Goal: Find contact information: Obtain details needed to contact an individual or organization

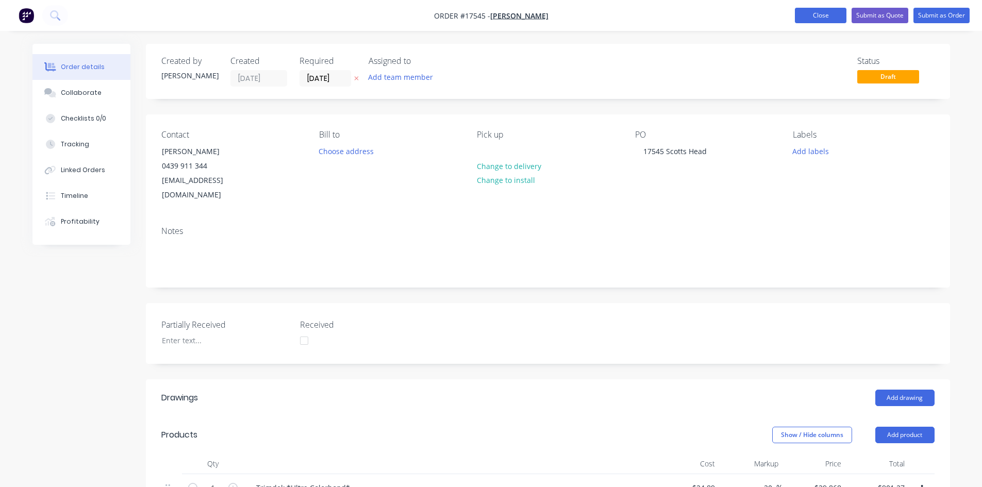
click at [816, 10] on button "Close" at bounding box center [821, 15] width 52 height 15
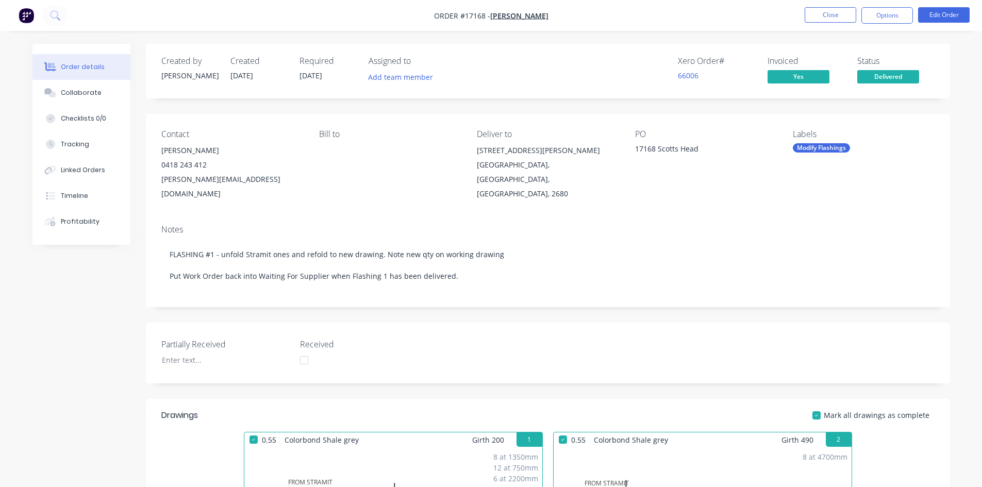
scroll to position [825, 0]
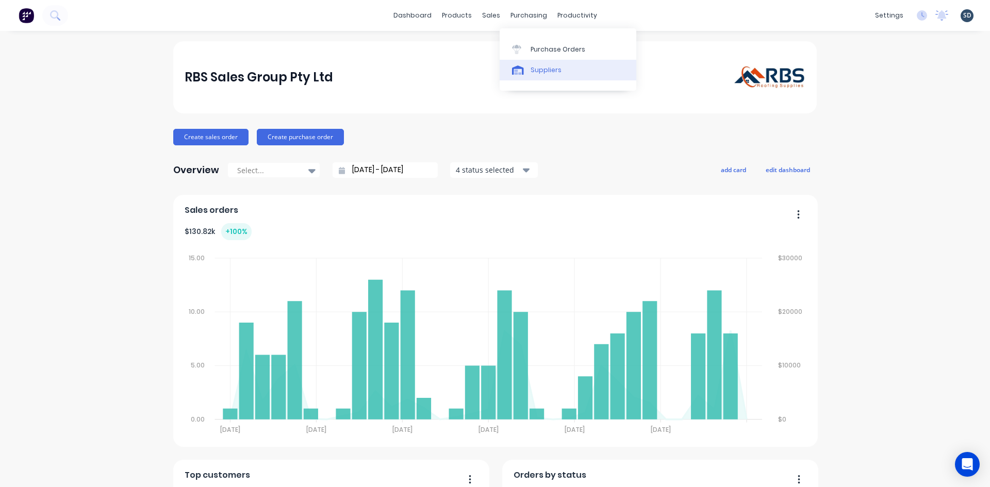
click at [554, 72] on div "Suppliers" at bounding box center [546, 69] width 31 height 9
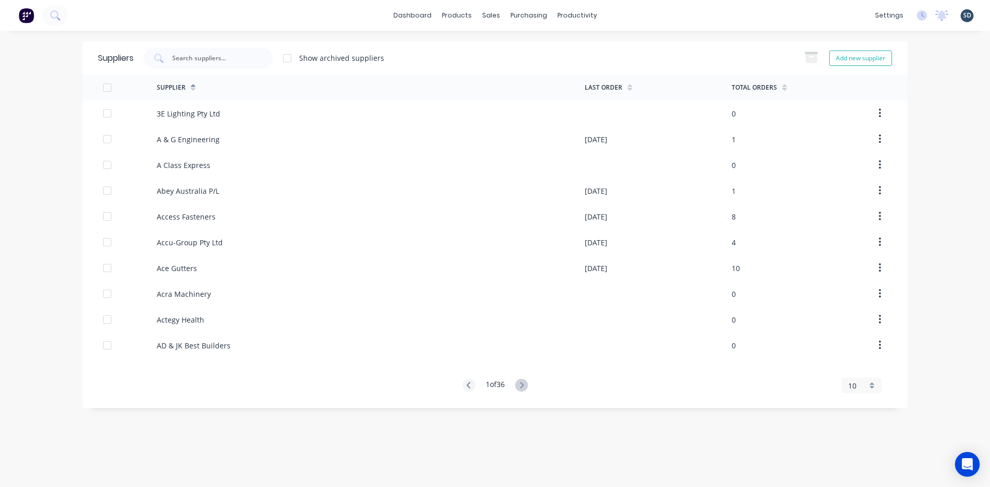
click at [230, 47] on div "Suppliers Show archived suppliers Add new supplier" at bounding box center [495, 58] width 825 height 34
click at [219, 59] on input "text" at bounding box center [214, 58] width 86 height 10
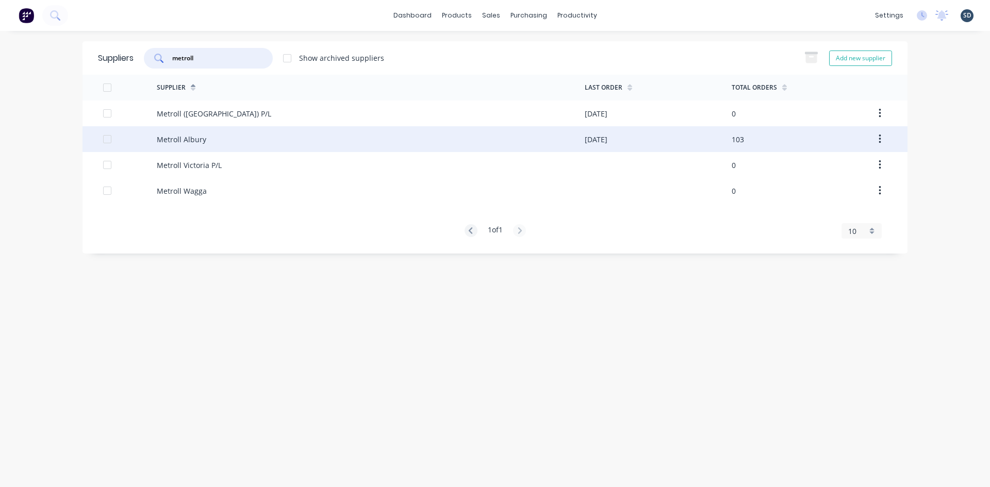
type input "metroll"
click at [269, 144] on div "Metroll Albury" at bounding box center [371, 139] width 428 height 26
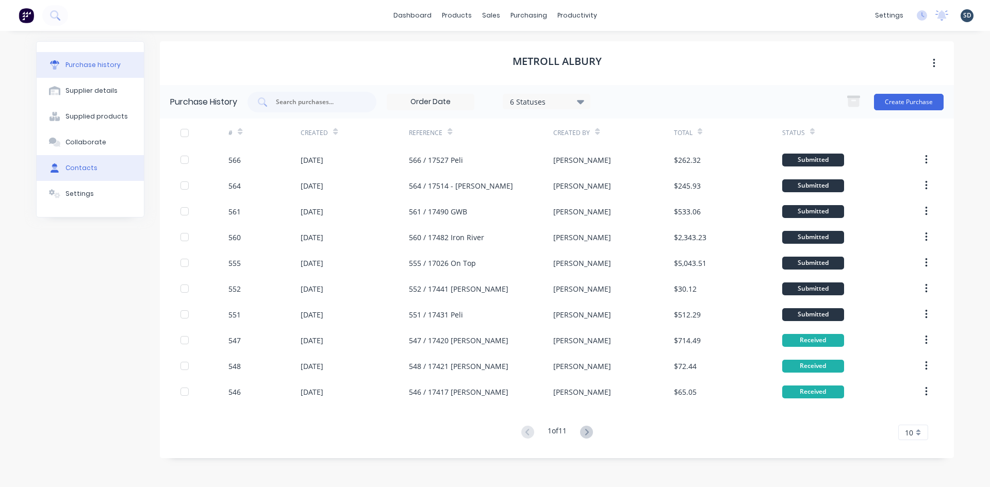
click at [101, 174] on button "Contacts" at bounding box center [90, 168] width 107 height 26
select select "AU"
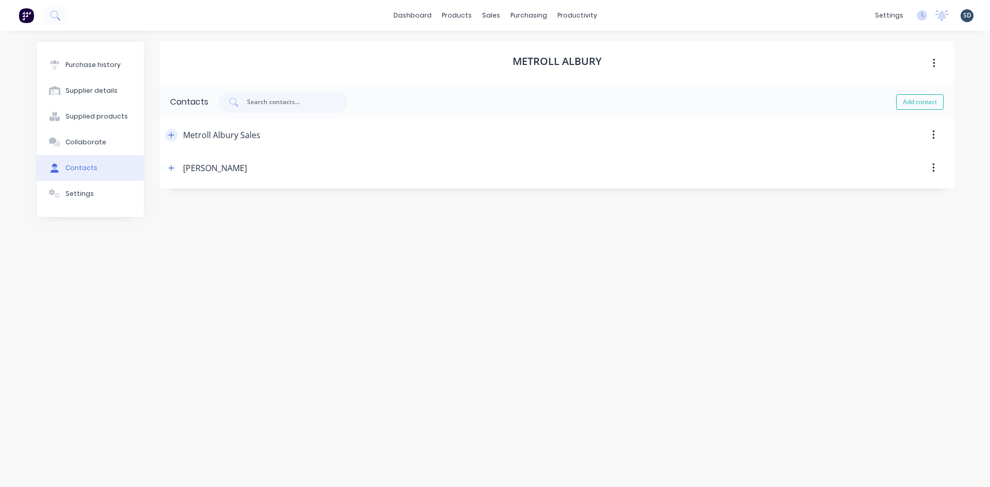
click at [170, 138] on icon "button" at bounding box center [171, 135] width 6 height 7
